Goal: Information Seeking & Learning: Check status

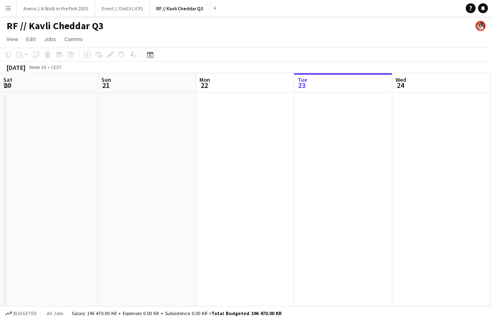
scroll to position [0, 320]
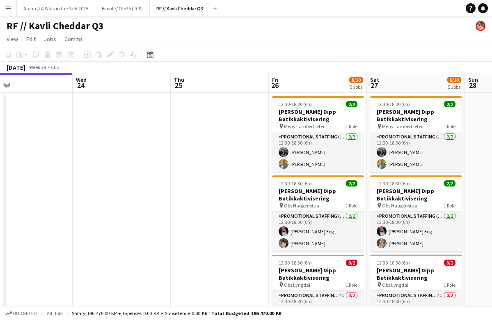
click at [13, 8] on button "Menu" at bounding box center [8, 8] width 16 height 16
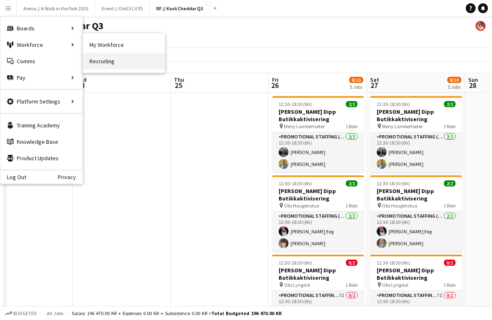
click at [116, 62] on link "Recruiting" at bounding box center [124, 61] width 82 height 16
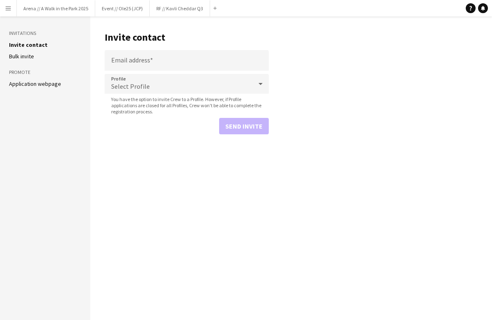
click at [4, 12] on button "Menu" at bounding box center [8, 8] width 16 height 16
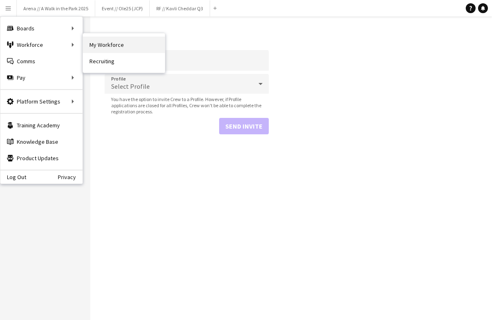
click at [108, 50] on link "My Workforce" at bounding box center [124, 45] width 82 height 16
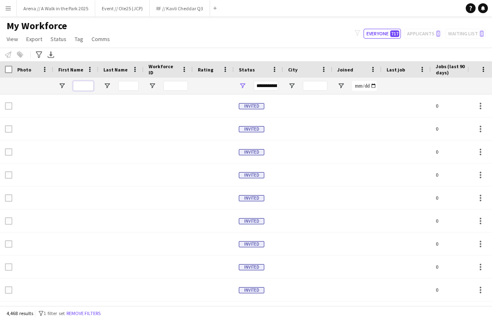
click at [83, 86] on input "First Name Filter Input" at bounding box center [83, 86] width 21 height 10
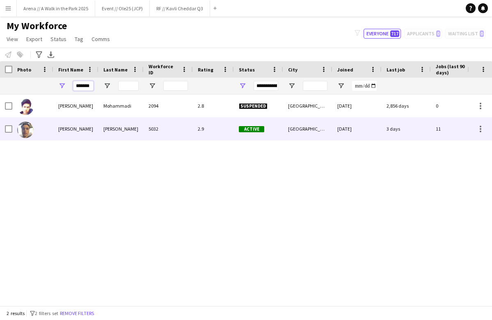
type input "*******"
click at [23, 133] on img at bounding box center [25, 129] width 16 height 16
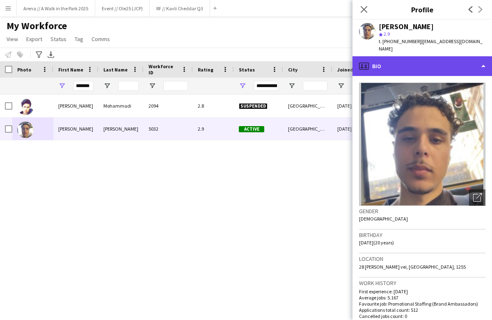
click at [442, 56] on div "profile Bio" at bounding box center [423, 66] width 140 height 20
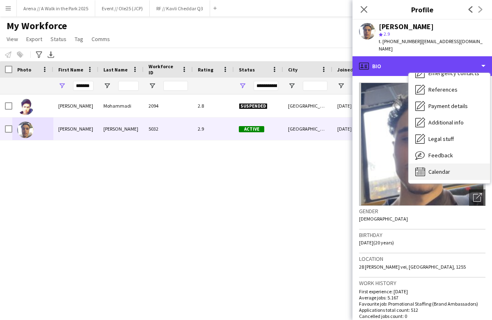
scroll to position [77, 0]
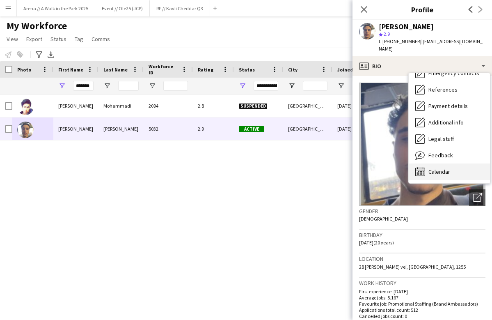
click at [447, 168] on span "Calendar" at bounding box center [440, 171] width 22 height 7
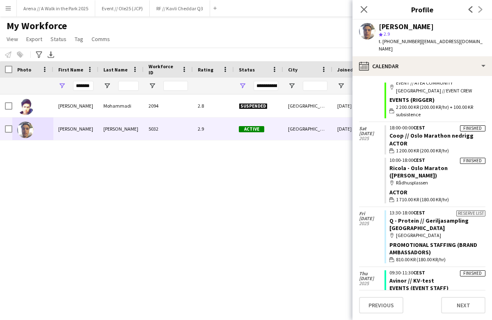
scroll to position [511, 0]
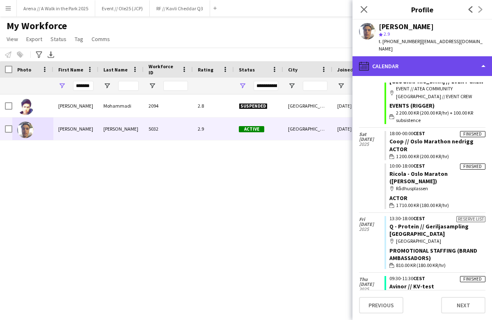
click at [471, 63] on div "calendar-full Calendar" at bounding box center [423, 66] width 140 height 20
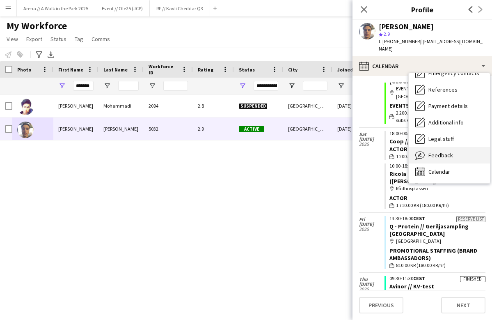
click at [444, 151] on span "Feedback" at bounding box center [441, 154] width 25 height 7
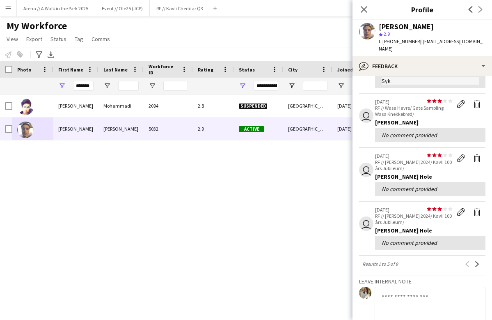
scroll to position [160, 0]
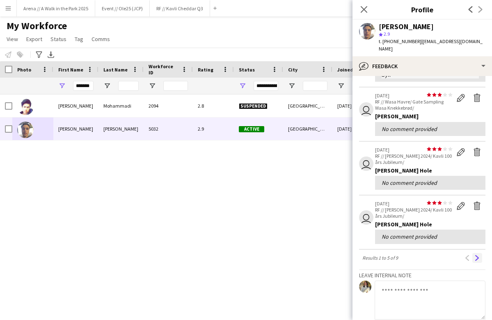
click at [476, 255] on app-icon "Next" at bounding box center [477, 258] width 6 height 6
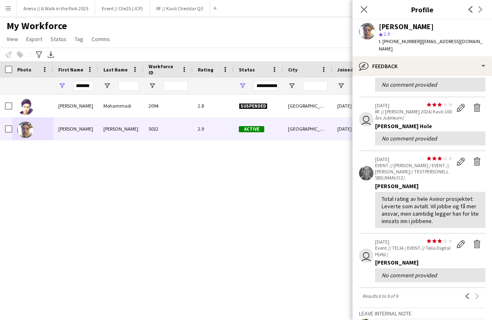
scroll to position [67, 0]
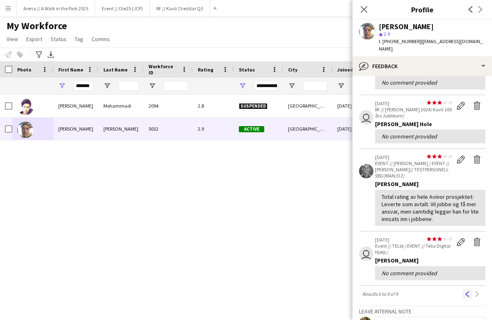
click at [467, 291] on app-icon "Previous" at bounding box center [468, 294] width 6 height 6
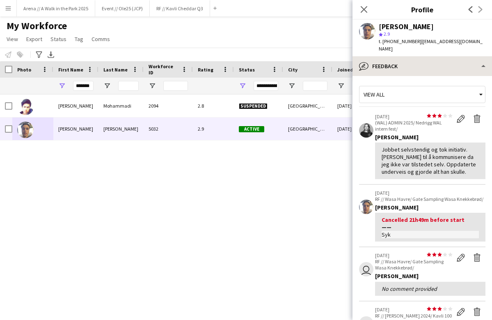
scroll to position [0, 0]
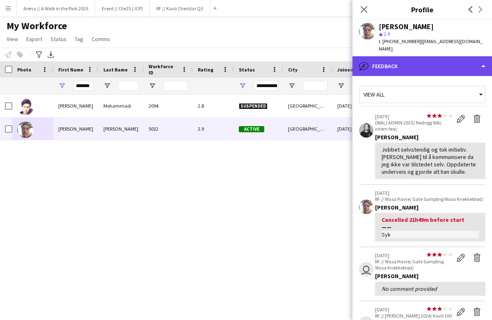
click at [409, 59] on div "bubble-pencil Feedback" at bounding box center [423, 66] width 140 height 20
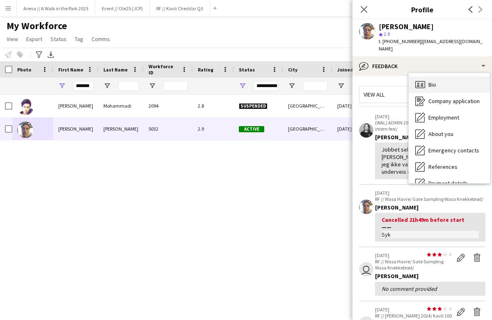
click at [433, 81] on span "Bio" at bounding box center [433, 84] width 8 height 7
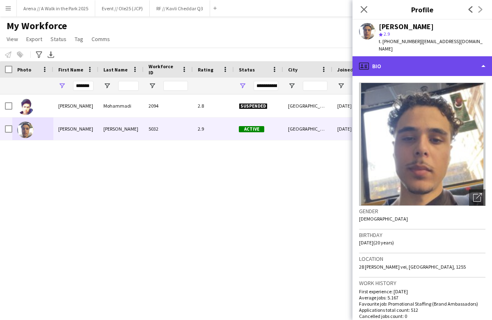
click at [436, 59] on div "profile Bio" at bounding box center [423, 66] width 140 height 20
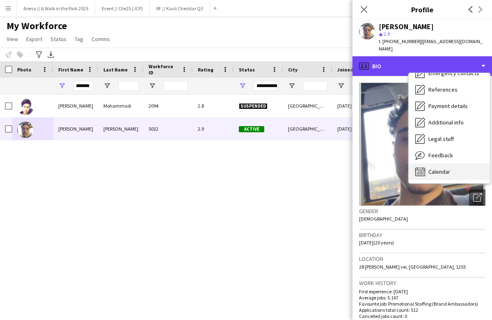
scroll to position [77, 0]
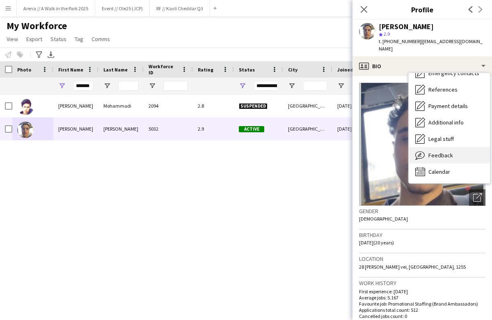
click at [442, 151] on span "Feedback" at bounding box center [441, 154] width 25 height 7
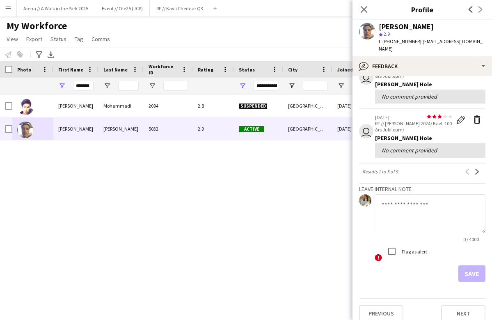
scroll to position [245, 0]
click at [478, 169] on app-icon "Next" at bounding box center [477, 172] width 6 height 6
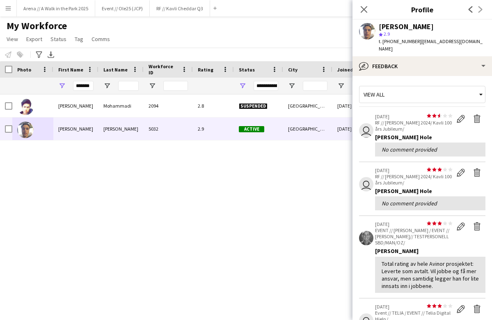
scroll to position [0, 0]
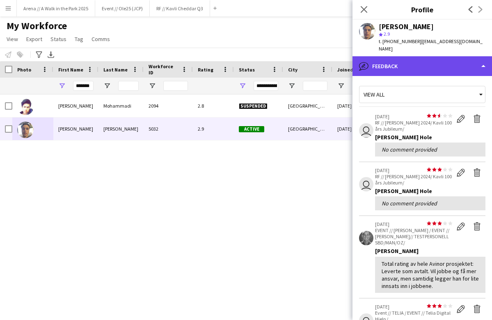
click at [443, 65] on div "bubble-pencil Feedback" at bounding box center [423, 66] width 140 height 20
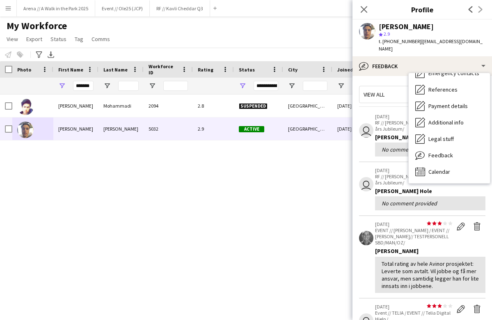
drag, startPoint x: 445, startPoint y: 28, endPoint x: 379, endPoint y: 24, distance: 65.8
click at [379, 24] on div "[PERSON_NAME]" at bounding box center [432, 26] width 107 height 7
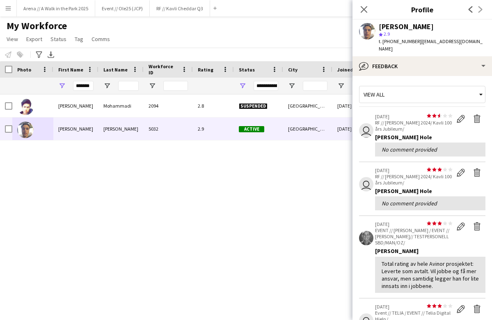
copy div "[PERSON_NAME]"
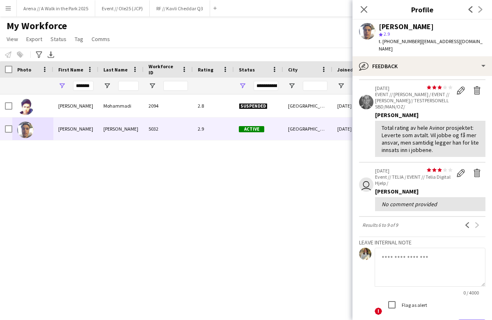
scroll to position [109, 0]
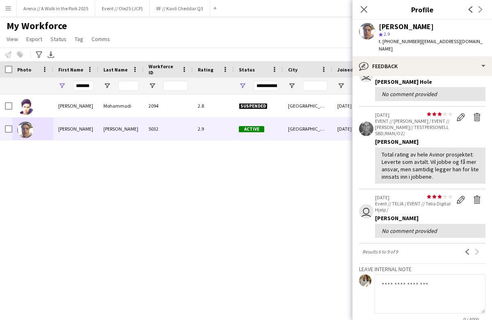
click at [477, 247] on div "Previous Next" at bounding box center [472, 252] width 26 height 10
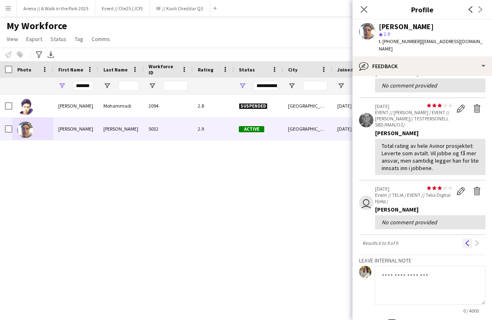
click at [468, 240] on app-icon "Previous" at bounding box center [468, 243] width 6 height 6
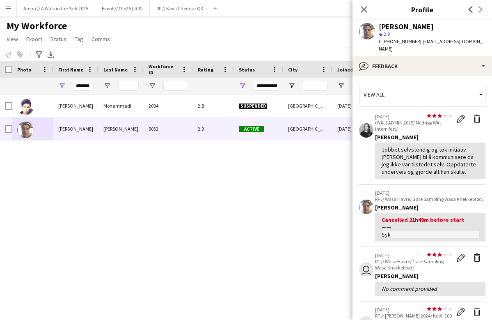
scroll to position [0, 0]
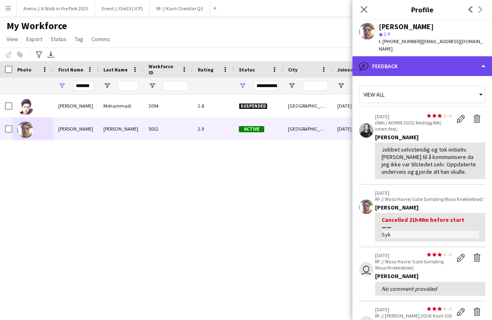
click at [410, 56] on div "bubble-pencil Feedback" at bounding box center [423, 66] width 140 height 20
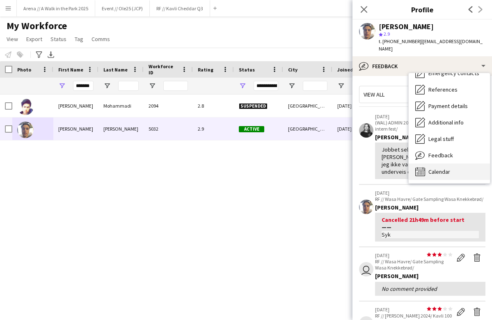
click at [435, 168] on span "Calendar" at bounding box center [440, 171] width 22 height 7
